Goal: Communication & Community: Participate in discussion

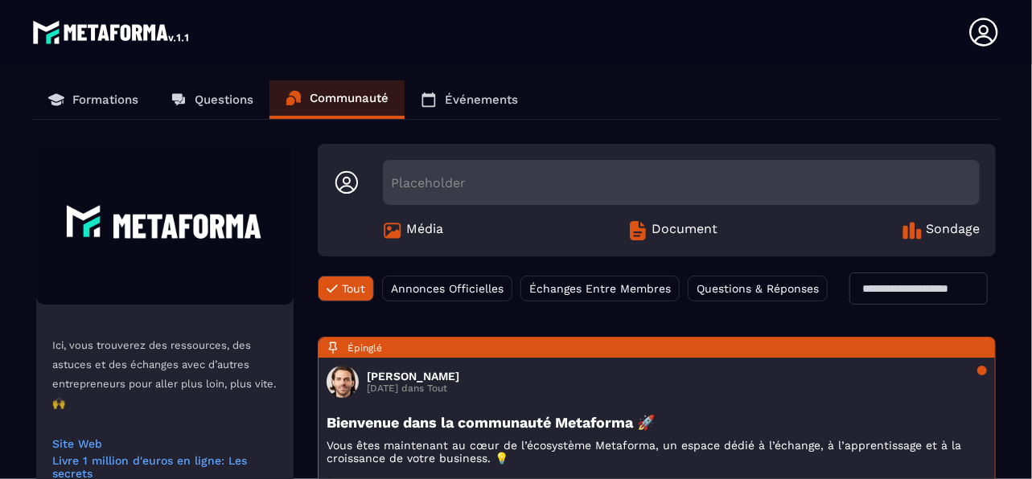
click at [469, 102] on p "Événements" at bounding box center [481, 99] width 73 height 14
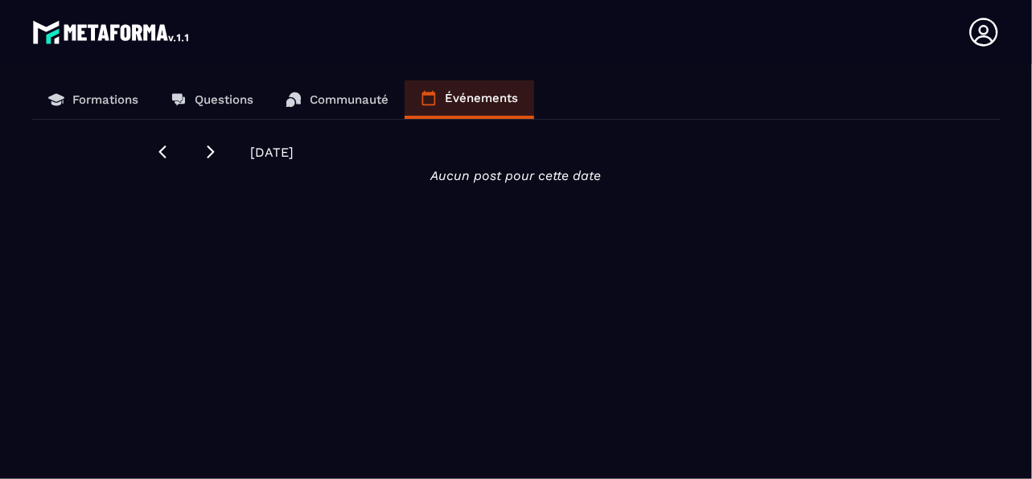
click at [224, 104] on p "Questions" at bounding box center [224, 99] width 59 height 14
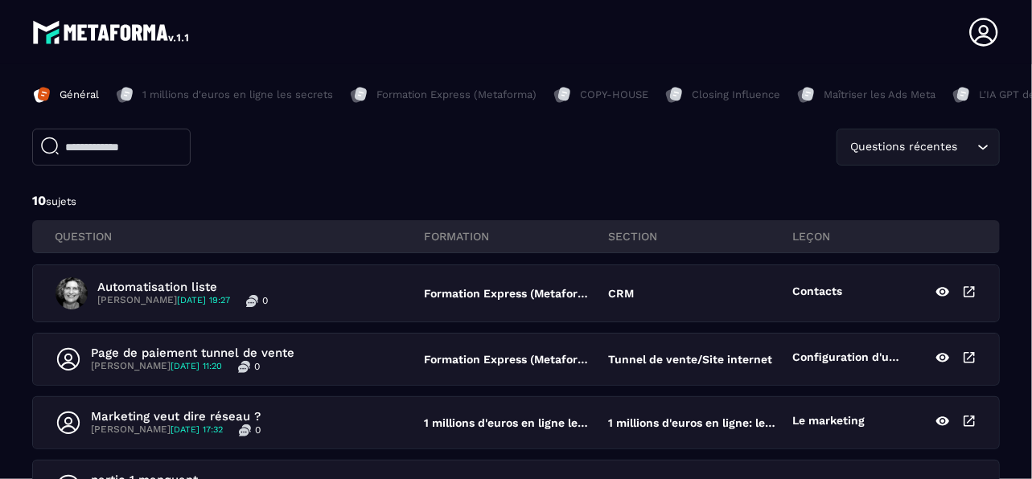
scroll to position [161, 0]
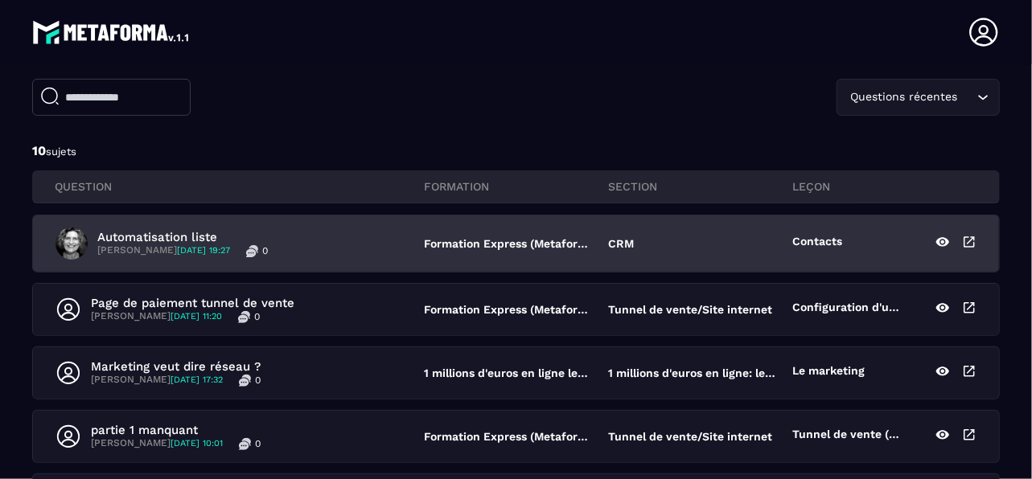
click at [184, 233] on p "Automatisation liste" at bounding box center [182, 237] width 171 height 14
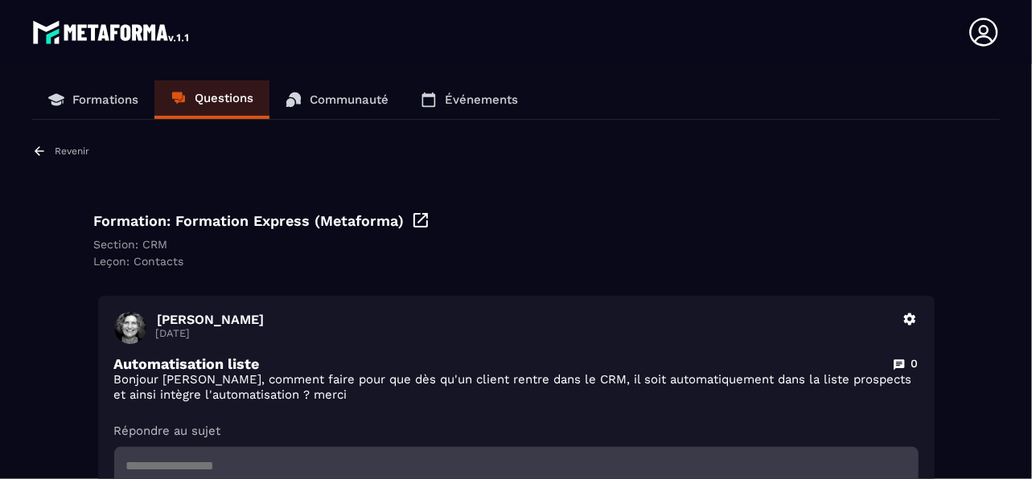
click at [246, 104] on p "Questions" at bounding box center [224, 98] width 59 height 14
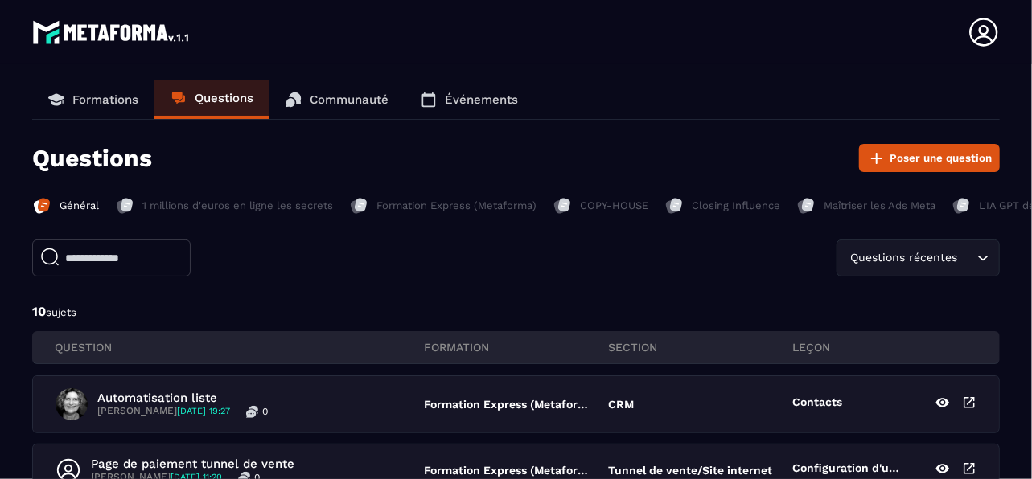
scroll to position [161, 0]
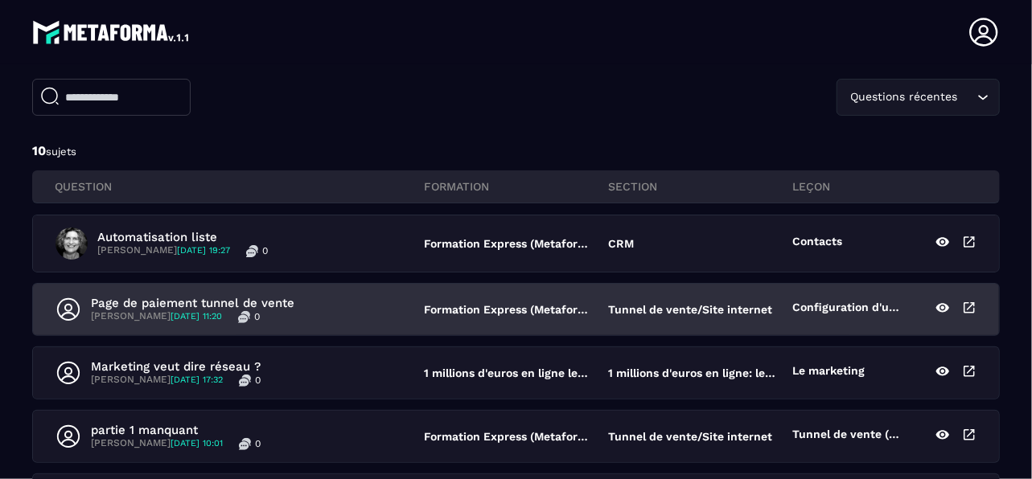
click at [180, 298] on p "Page de paiement tunnel de vente" at bounding box center [192, 303] width 203 height 14
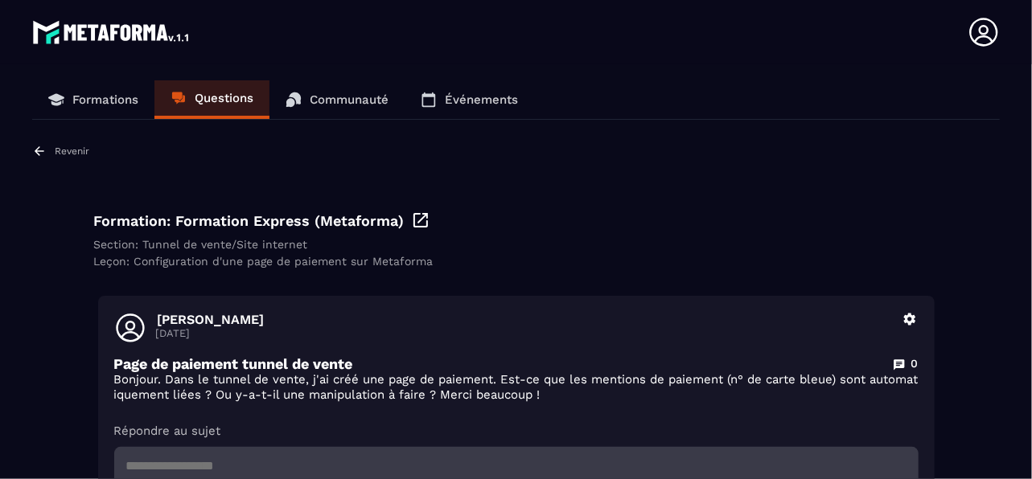
click at [231, 98] on p "Questions" at bounding box center [224, 98] width 59 height 14
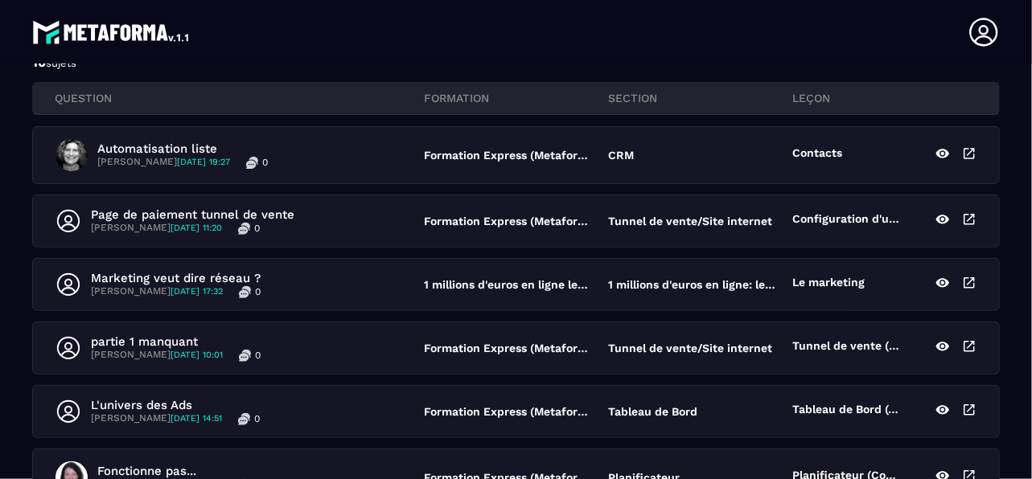
scroll to position [322, 0]
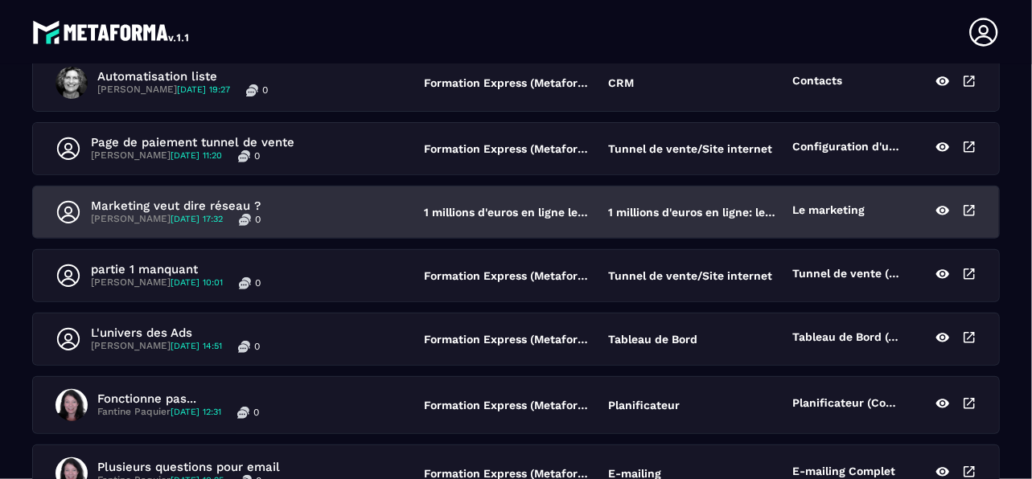
click at [151, 206] on p "Marketing veut dire réseau ?" at bounding box center [176, 206] width 170 height 14
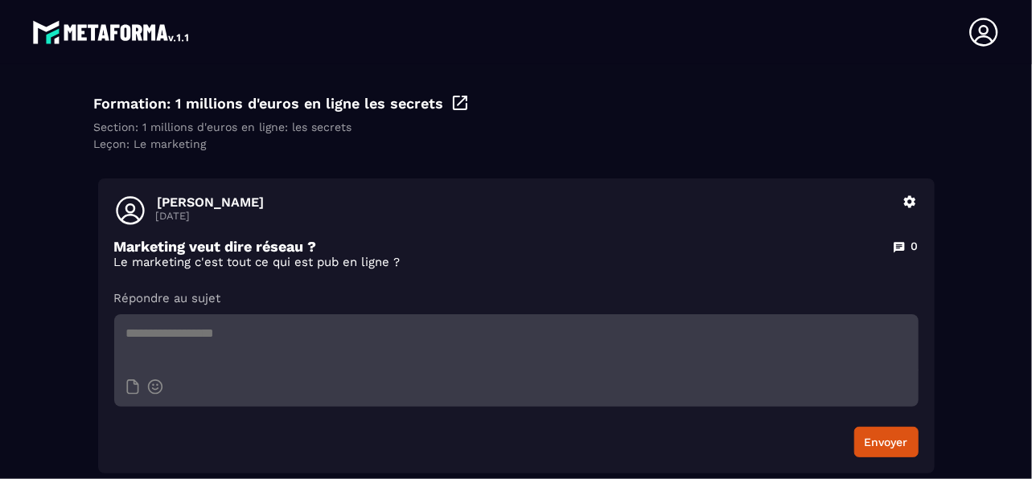
scroll to position [122, 0]
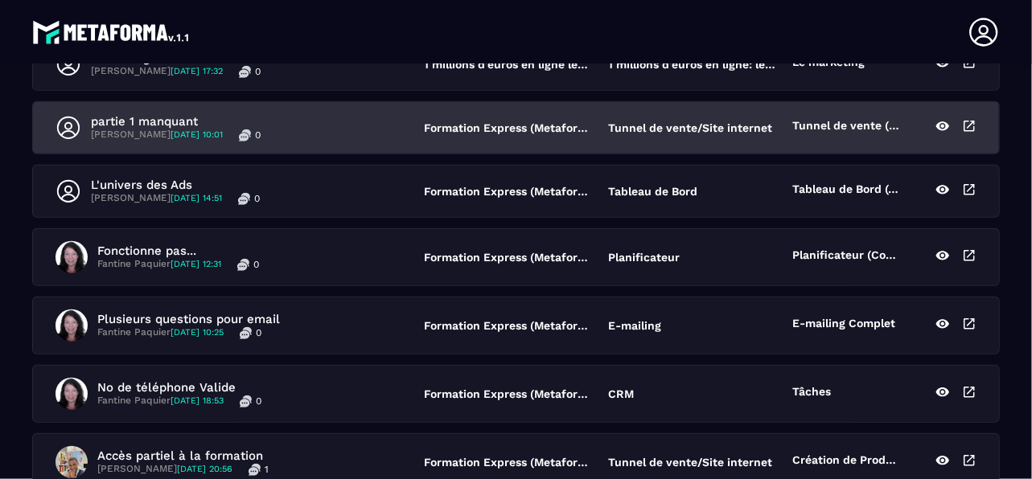
scroll to position [483, 0]
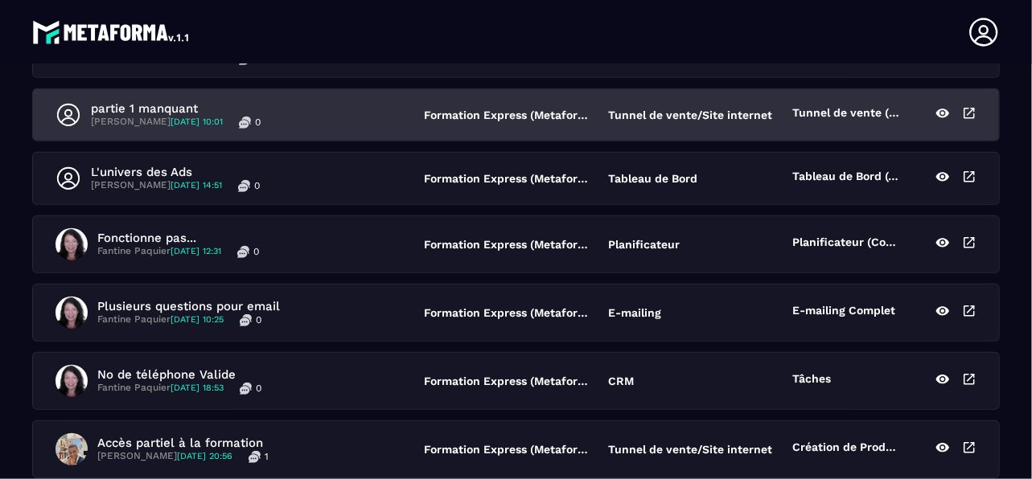
click at [175, 109] on p "partie 1 manquant" at bounding box center [176, 108] width 170 height 14
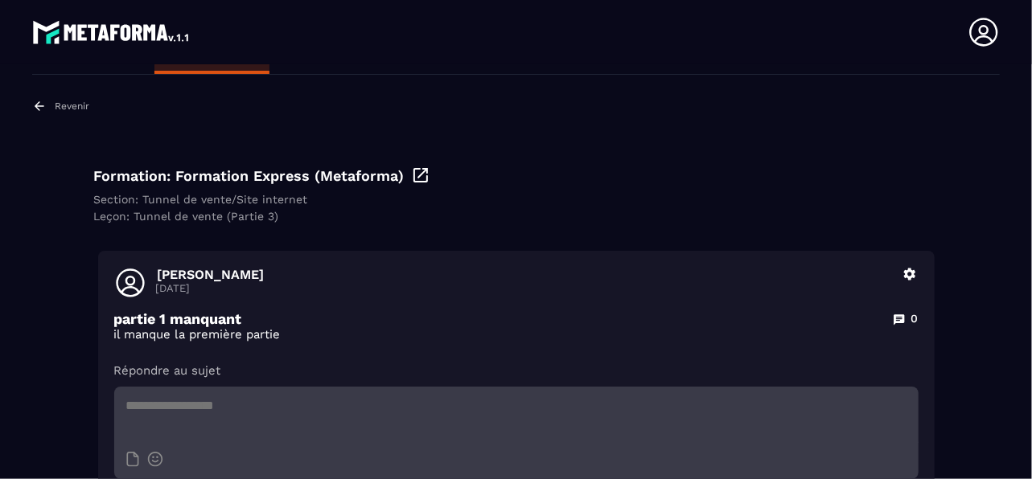
scroll to position [80, 0]
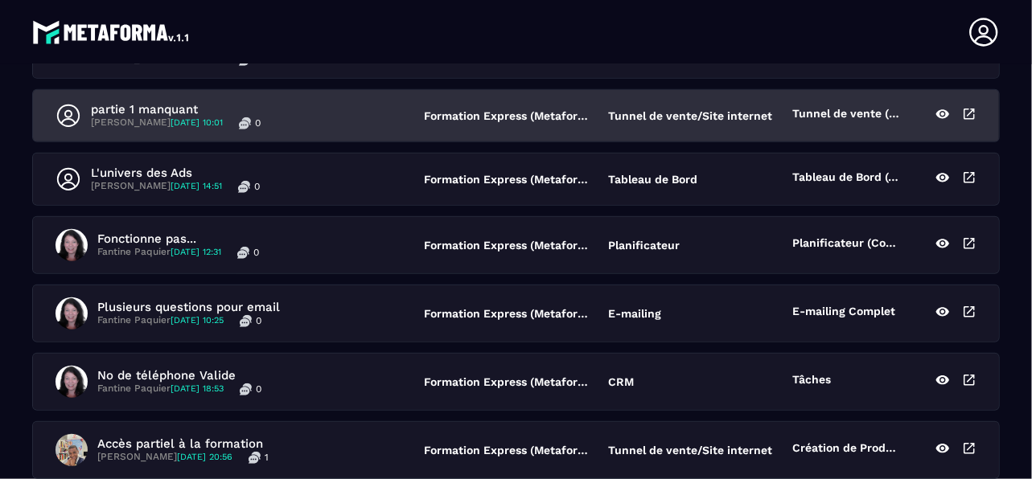
scroll to position [483, 0]
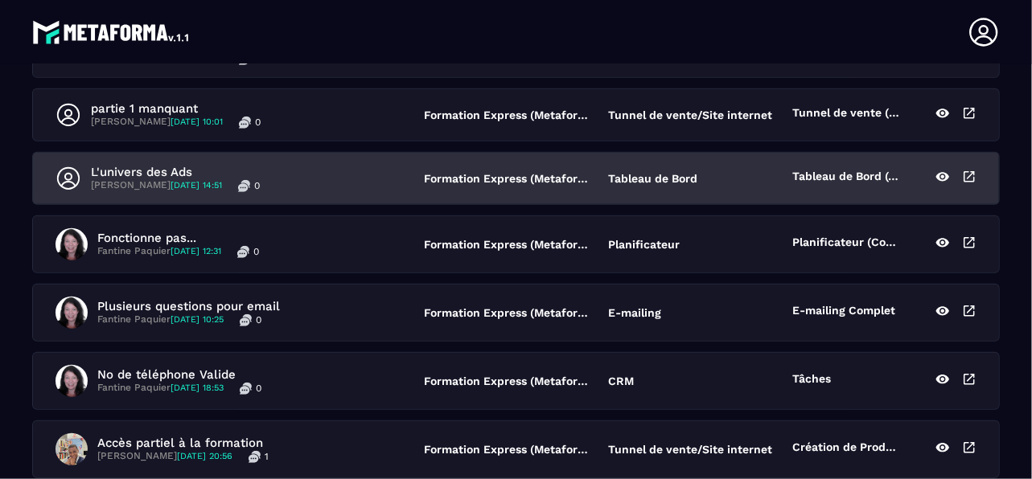
click at [183, 165] on p "L'univers des Ads" at bounding box center [175, 172] width 169 height 14
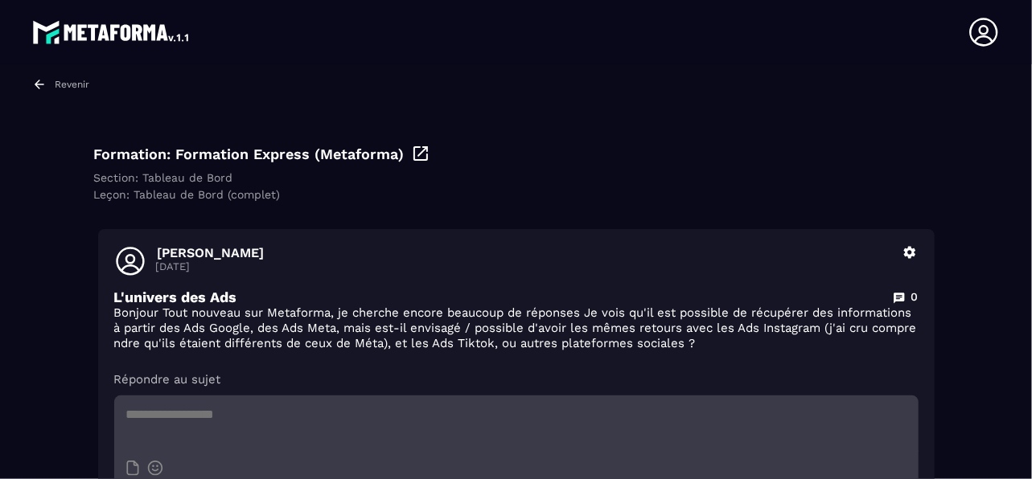
scroll to position [153, 0]
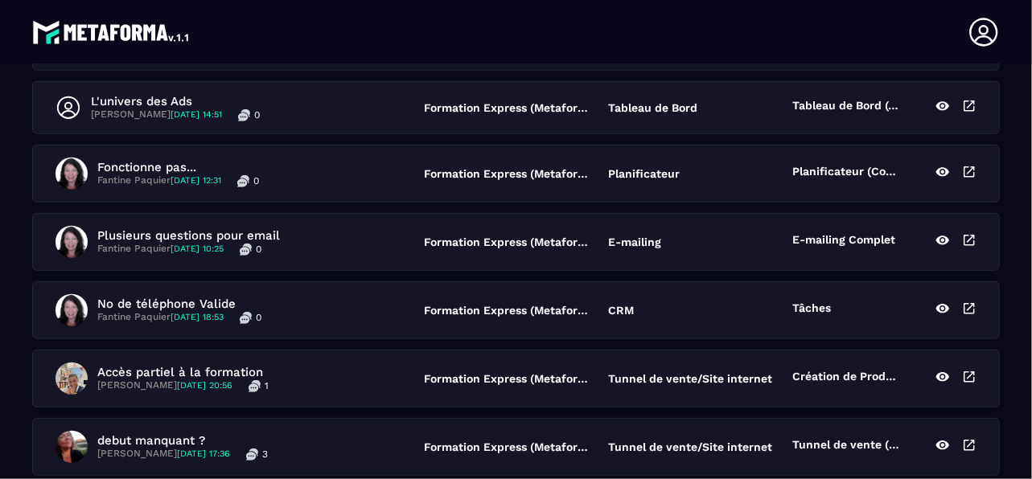
scroll to position [563, 0]
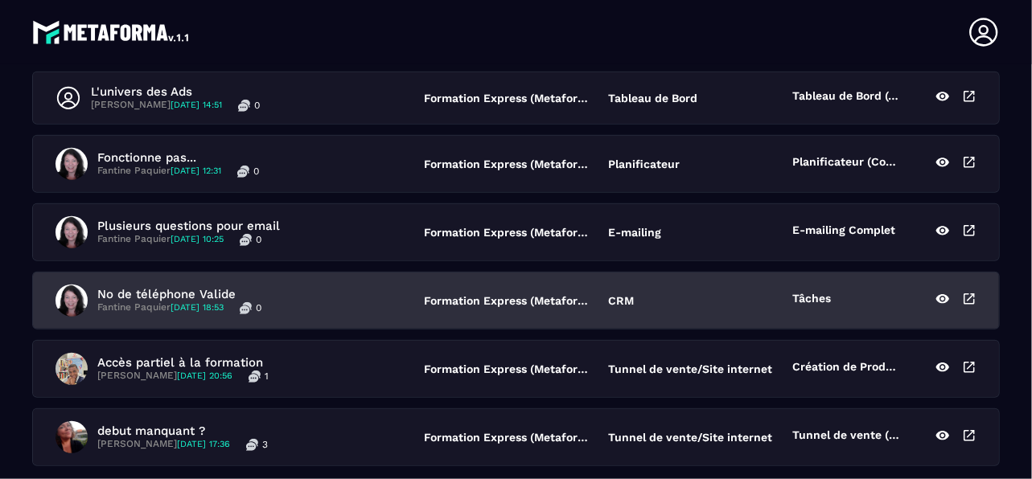
click at [222, 290] on p "No de téléphone Valide" at bounding box center [179, 294] width 164 height 14
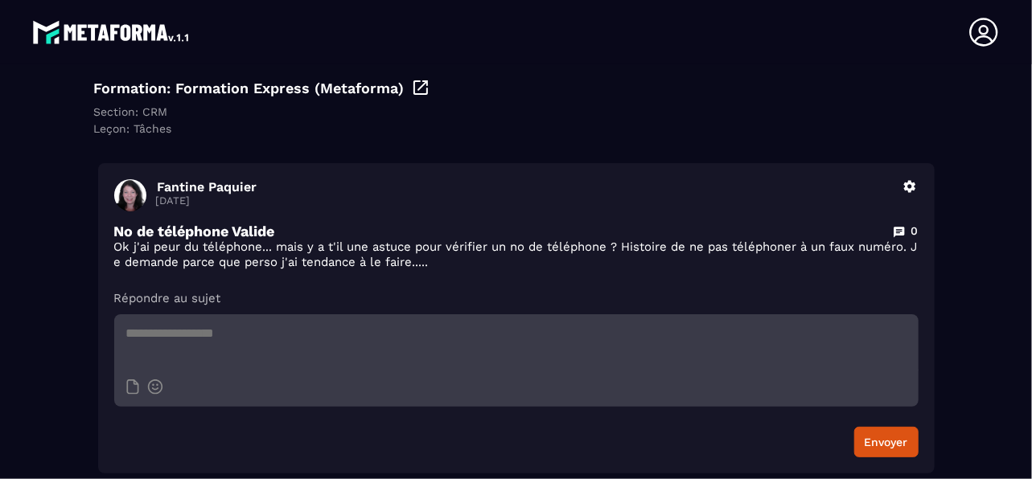
scroll to position [137, 0]
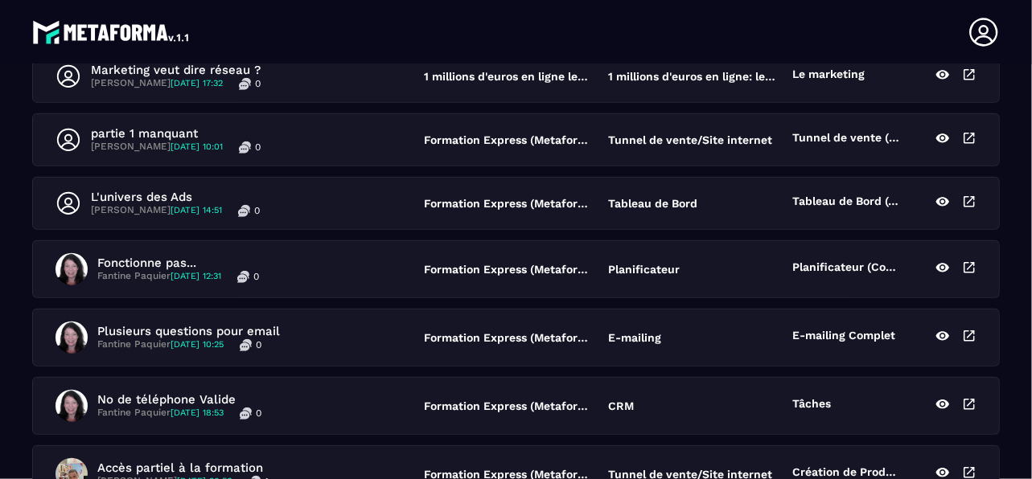
scroll to position [483, 0]
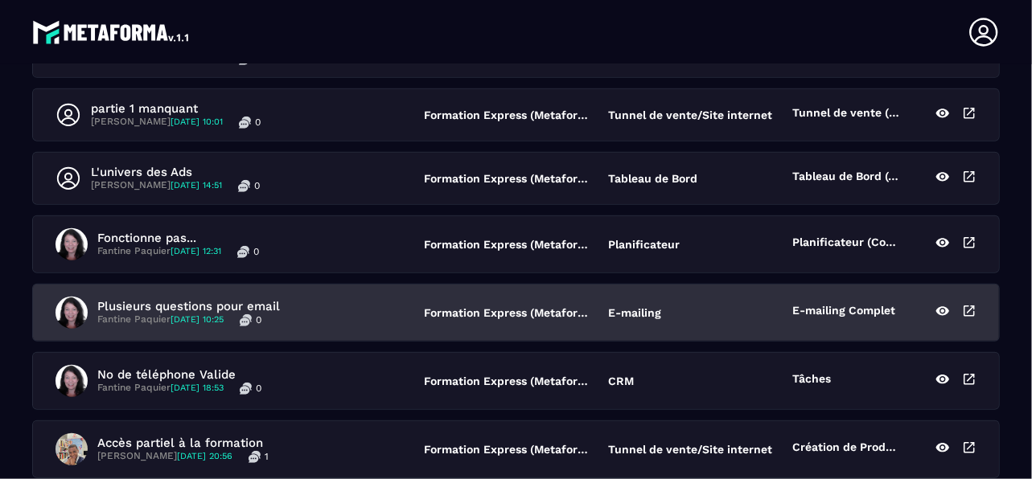
click at [254, 300] on p "Plusieurs questions pour email" at bounding box center [188, 306] width 183 height 14
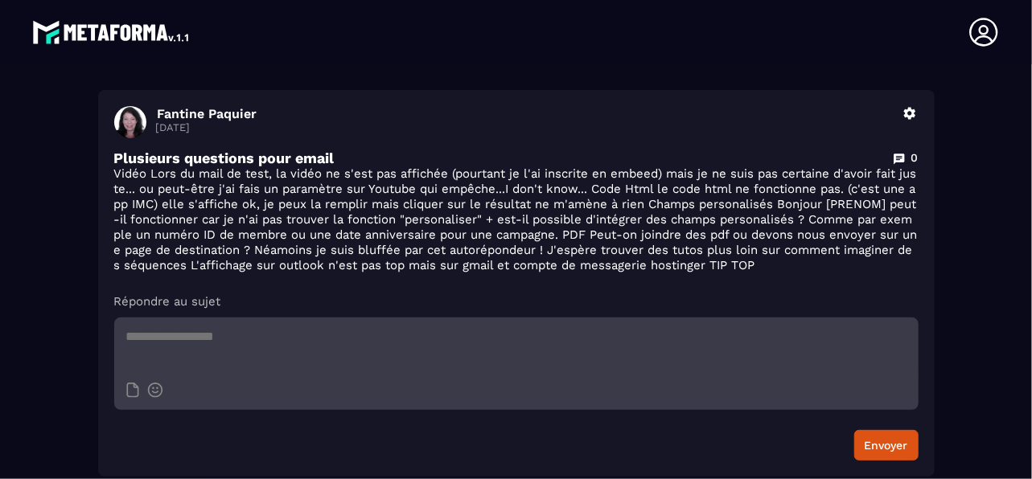
scroll to position [214, 0]
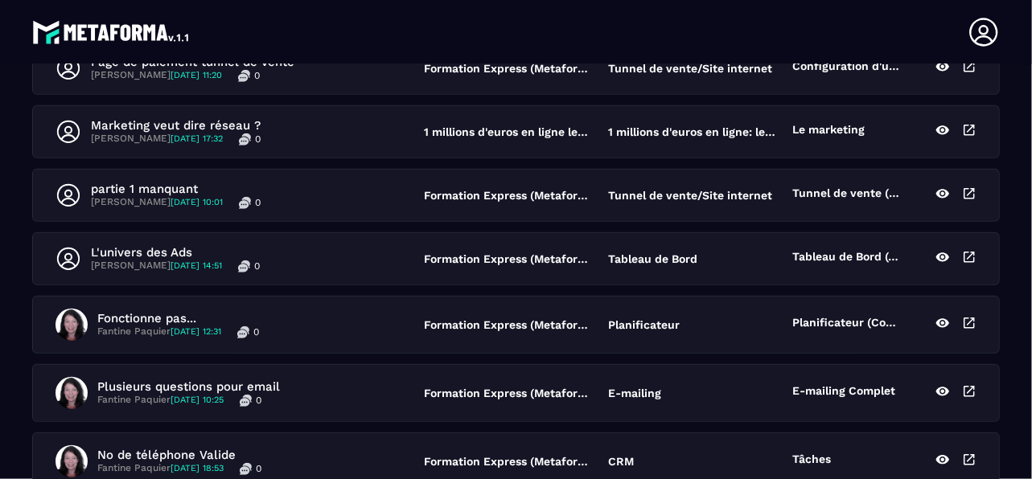
scroll to position [643, 0]
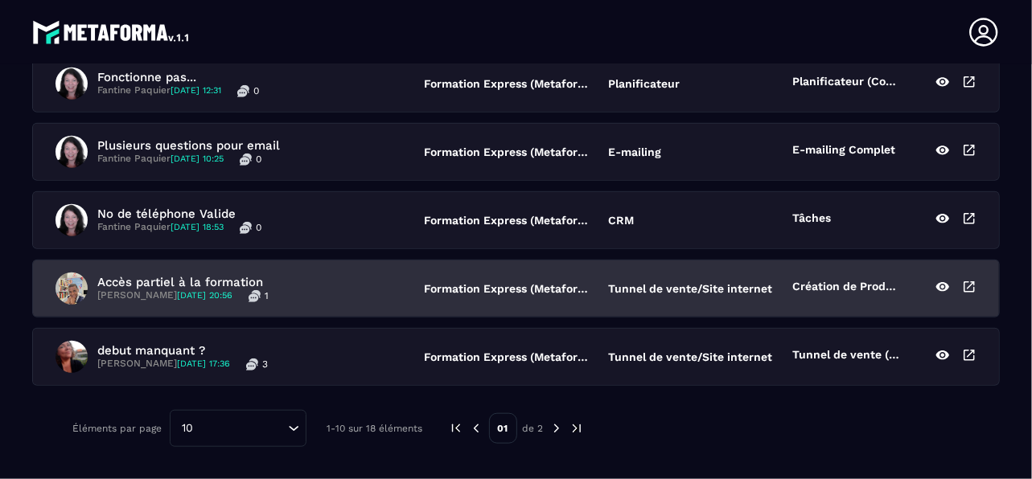
click at [240, 276] on p "Accès partiel à la formation" at bounding box center [182, 282] width 171 height 14
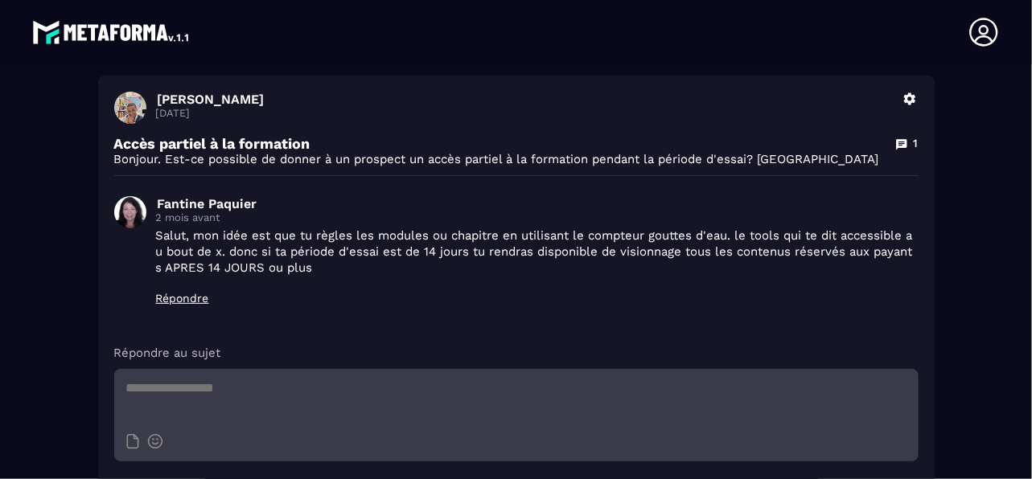
scroll to position [200, 0]
